Goal: Information Seeking & Learning: Learn about a topic

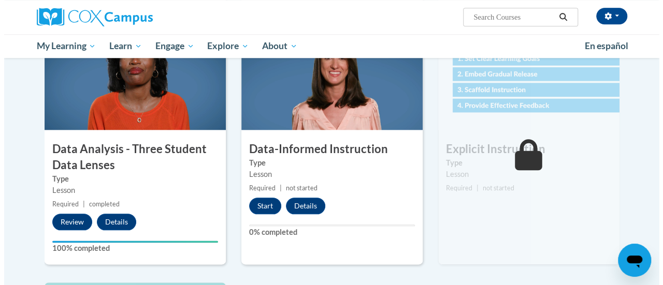
scroll to position [499, 0]
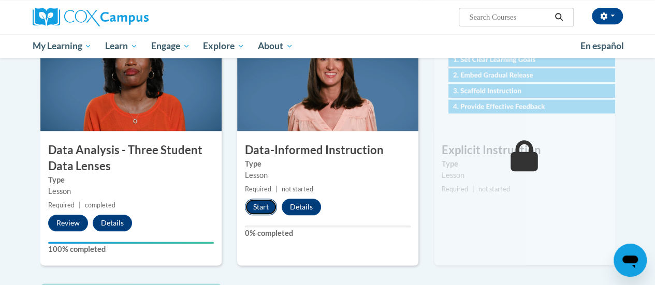
click at [262, 209] on button "Start" at bounding box center [261, 207] width 32 height 17
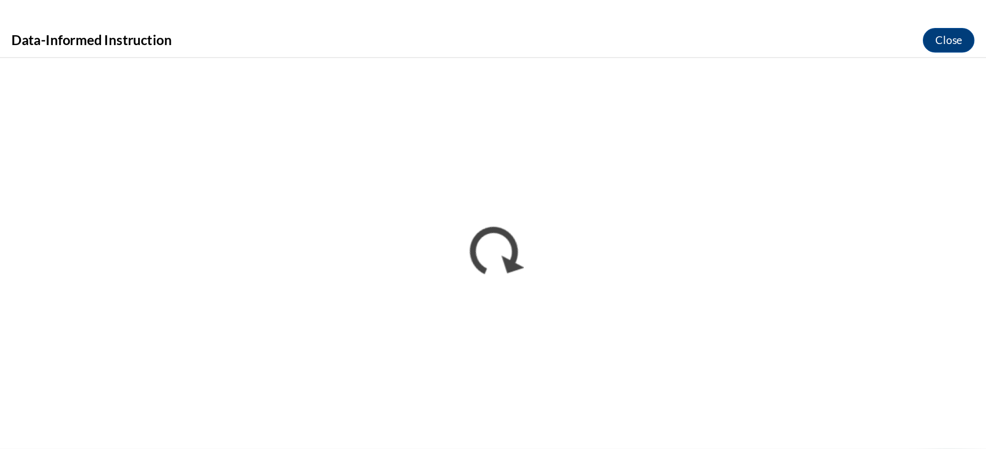
scroll to position [0, 0]
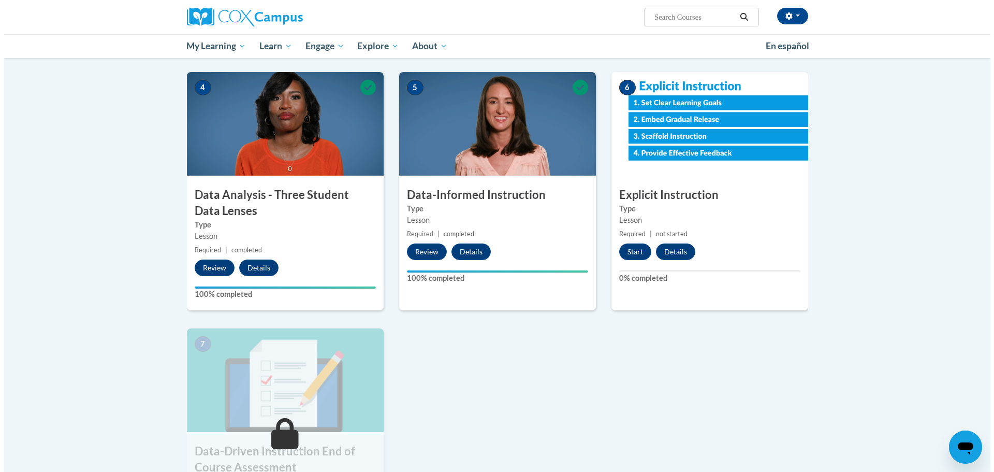
scroll to position [454, 0]
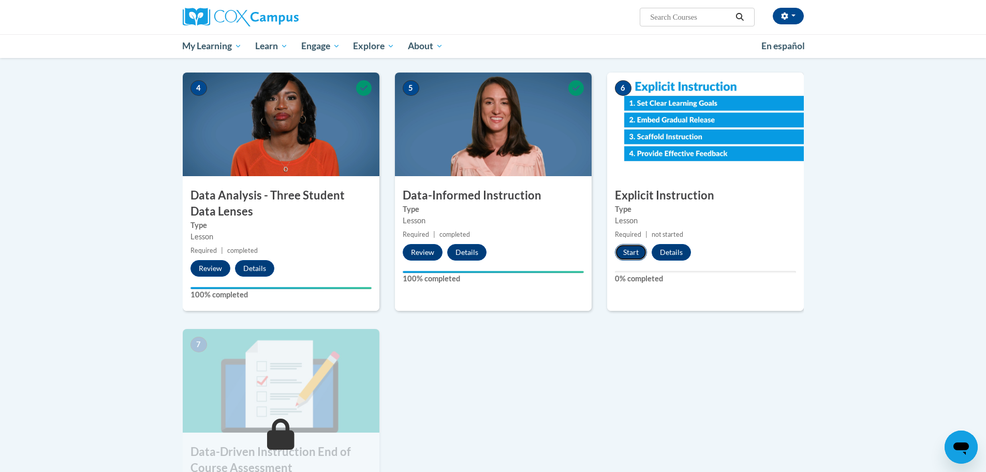
click at [635, 253] on button "Start" at bounding box center [631, 252] width 32 height 17
